Goal: Register for event/course

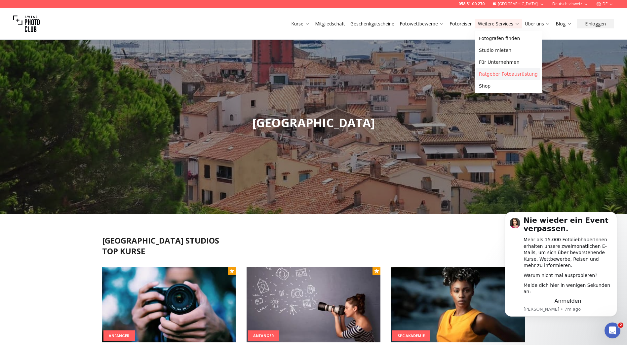
click at [505, 75] on link "Ratgeber Fotoausrüstung" at bounding box center [508, 74] width 64 height 12
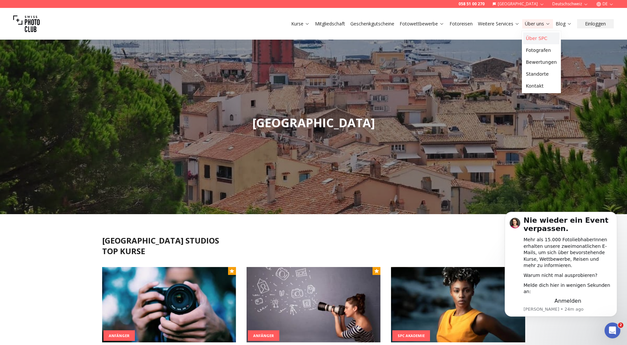
click at [532, 37] on link "Über SPC" at bounding box center [541, 38] width 36 height 12
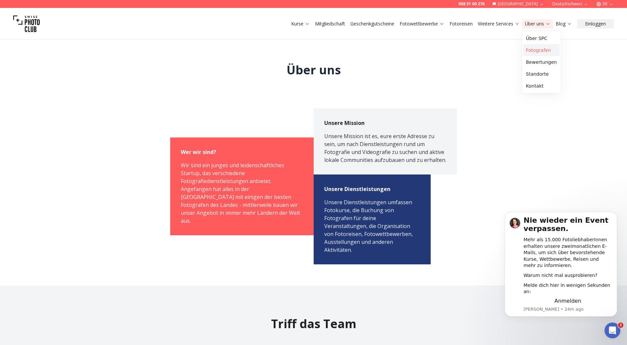
click at [535, 49] on link "Fotografen" at bounding box center [541, 50] width 36 height 12
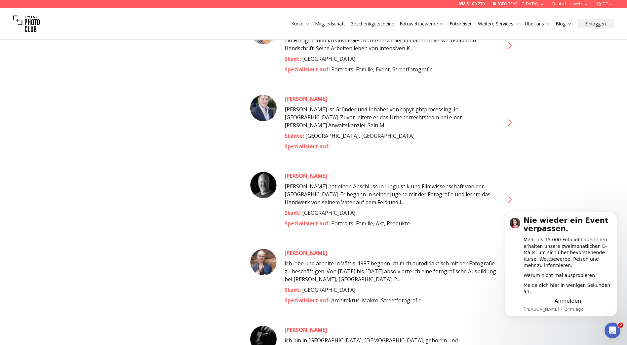
scroll to position [1486, 0]
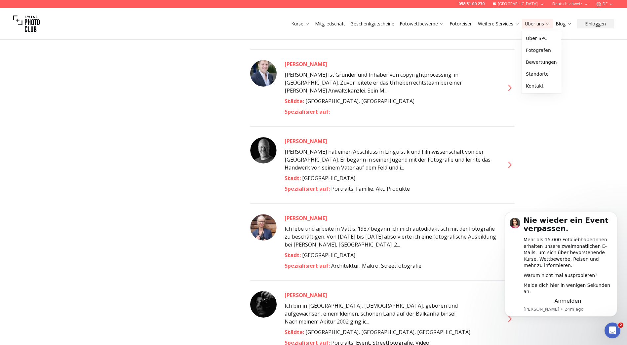
click at [533, 24] on link "Über uns" at bounding box center [537, 23] width 25 height 7
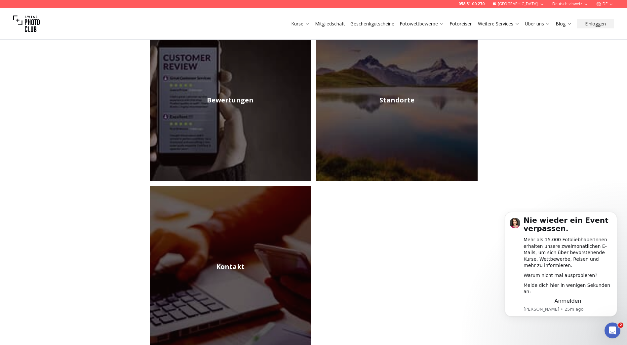
scroll to position [363, 0]
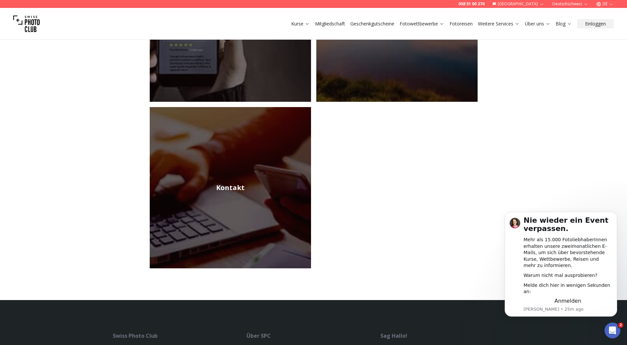
click at [394, 67] on img at bounding box center [396, 21] width 161 height 161
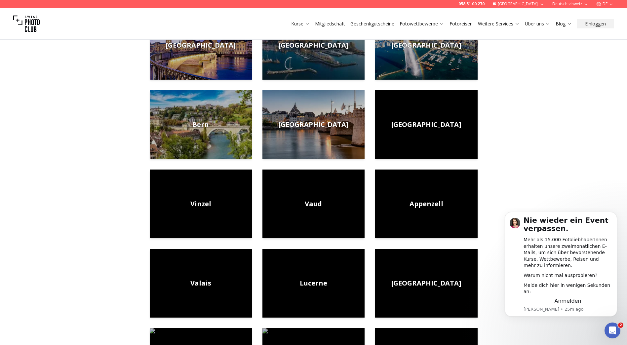
scroll to position [132, 0]
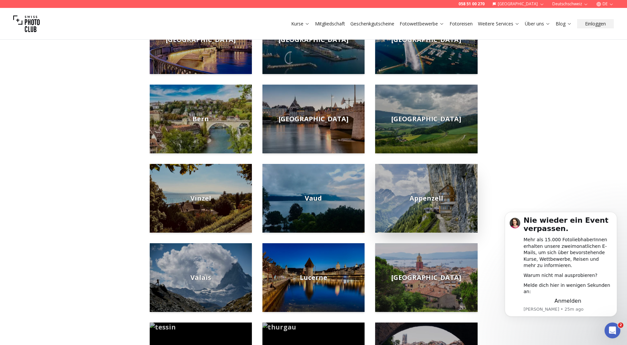
click at [428, 208] on img at bounding box center [426, 198] width 102 height 69
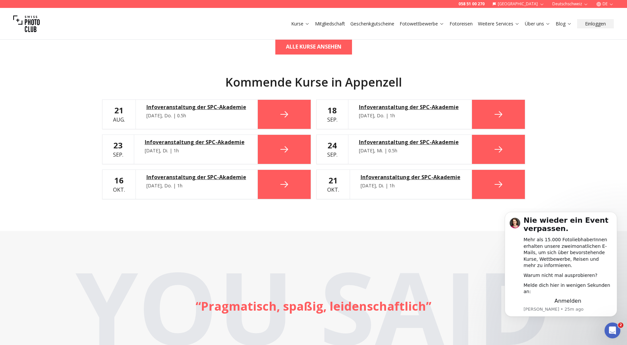
scroll to position [363, 0]
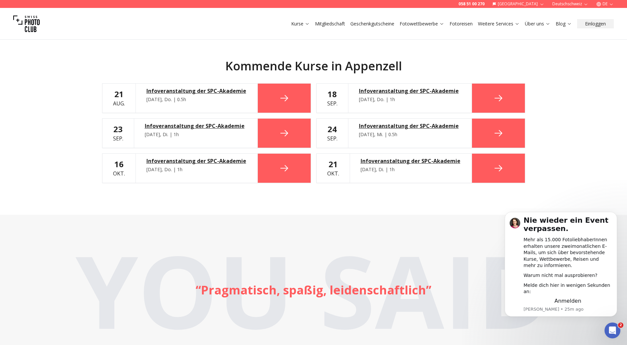
click at [191, 92] on div "Infoveranstaltung der SPC-Akademie" at bounding box center [196, 91] width 100 height 8
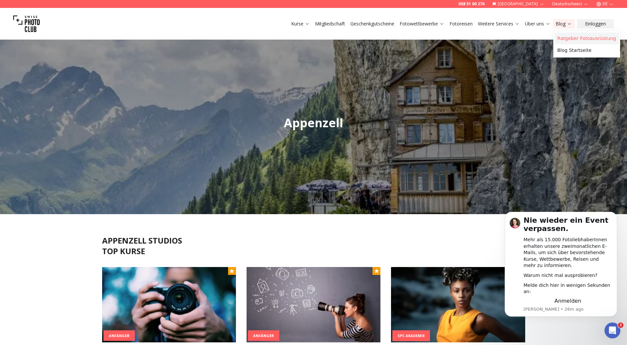
click at [565, 40] on link "Ratgeber Fotoausrüstung" at bounding box center [586, 38] width 64 height 12
